Goal: Task Accomplishment & Management: Use online tool/utility

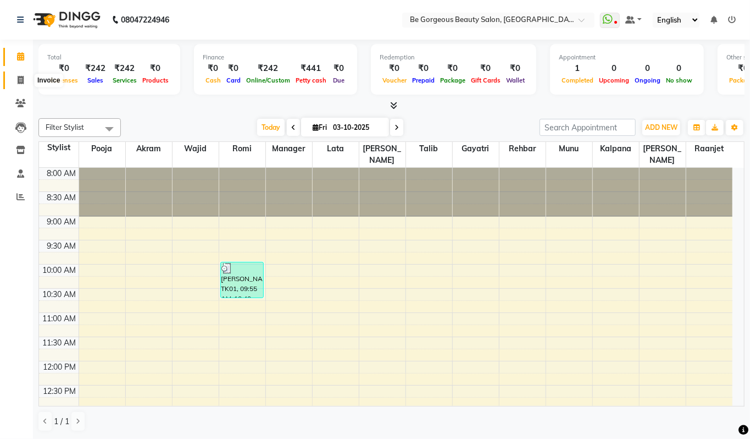
click at [25, 80] on span at bounding box center [20, 80] width 19 height 13
select select "5405"
select select "service"
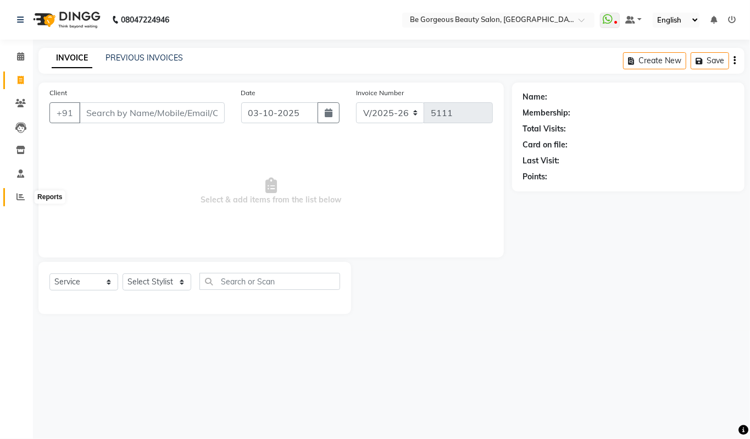
click at [16, 196] on icon at bounding box center [20, 196] width 8 height 8
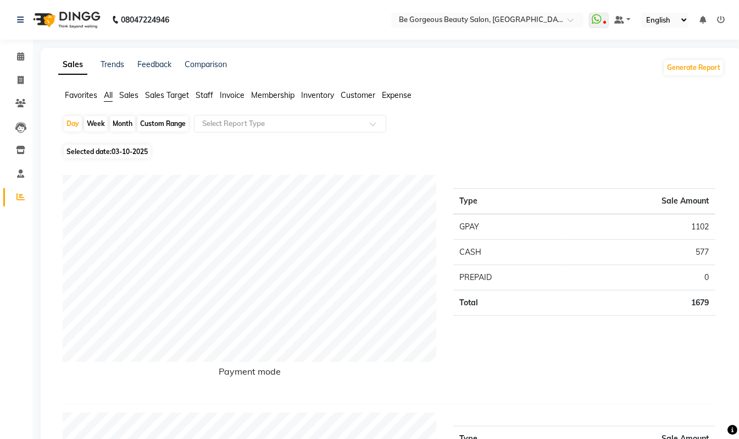
click at [205, 95] on span "Staff" at bounding box center [205, 95] width 18 height 10
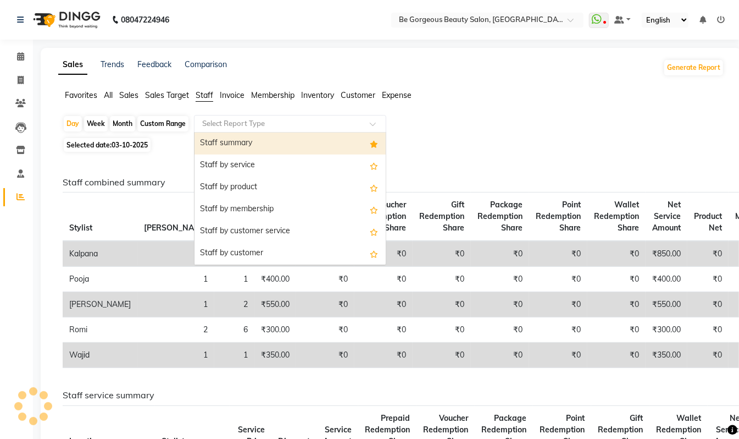
click at [231, 124] on input "text" at bounding box center [279, 123] width 158 height 11
click at [232, 139] on div "Staff summary" at bounding box center [290, 143] width 191 height 22
select select "csv"
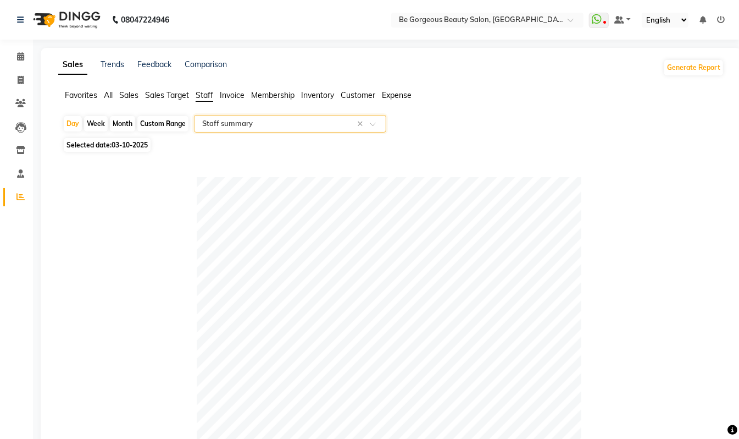
click at [124, 121] on div "Month" at bounding box center [122, 123] width 25 height 15
select select "10"
select select "2025"
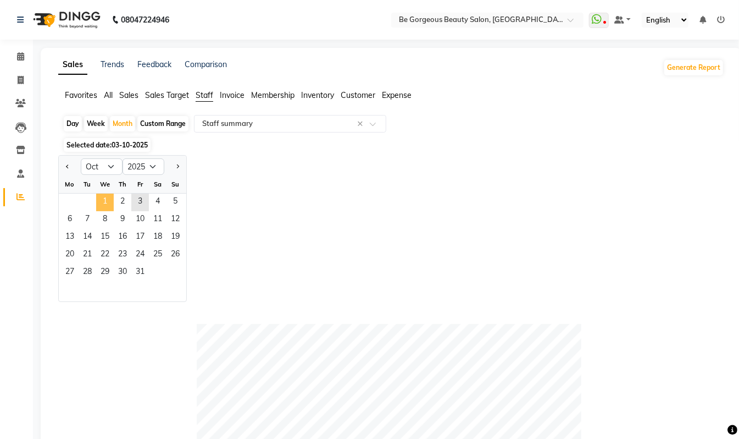
click at [99, 206] on span "1" at bounding box center [105, 202] width 18 height 18
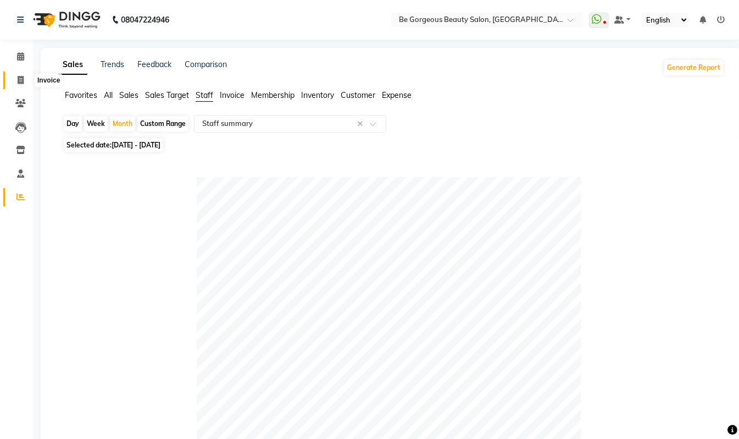
click at [18, 84] on icon at bounding box center [21, 80] width 6 height 8
select select "service"
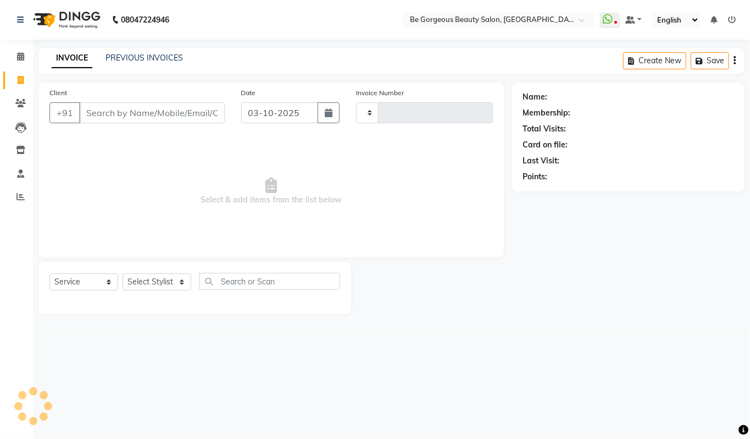
type input "5111"
select select "5405"
